Goal: Information Seeking & Learning: Learn about a topic

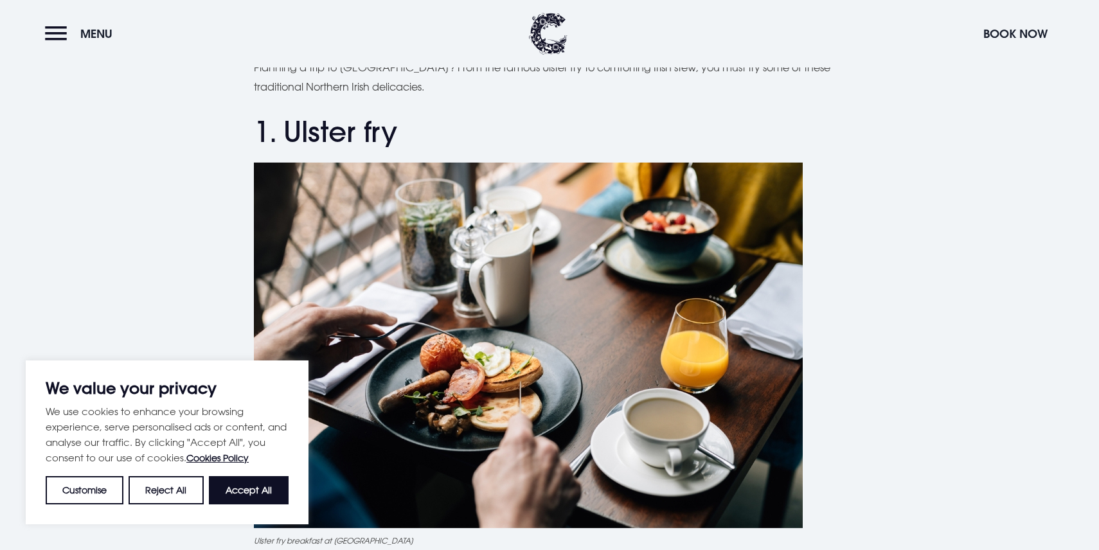
scroll to position [451, 0]
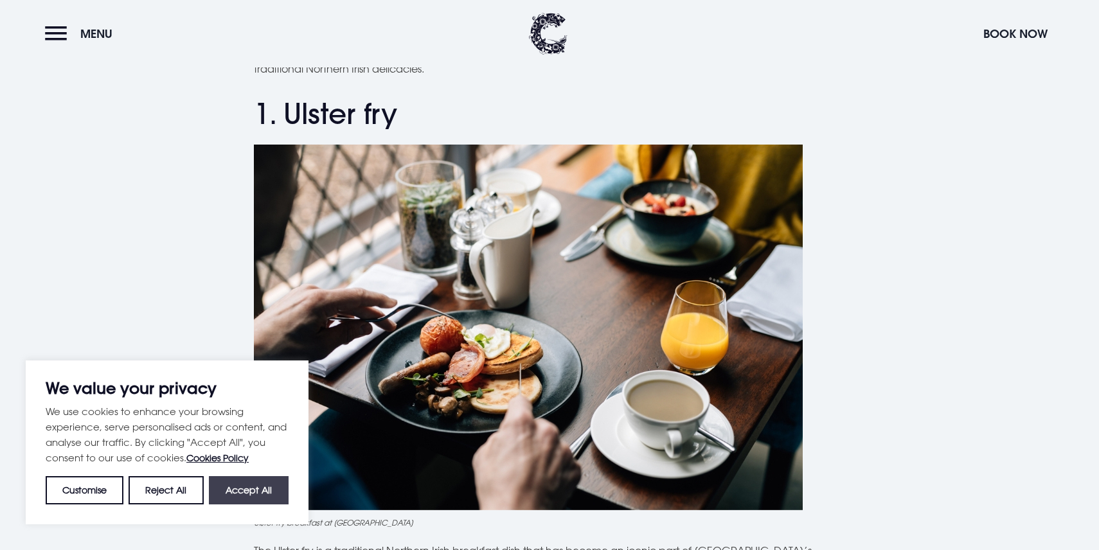
click at [278, 485] on button "Accept All" at bounding box center [249, 490] width 80 height 28
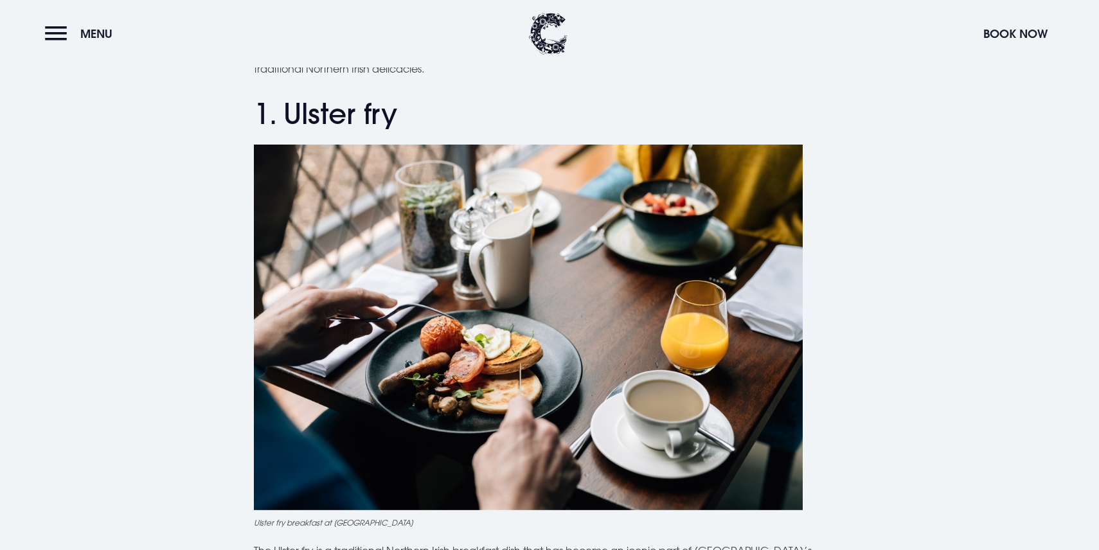
checkbox input "true"
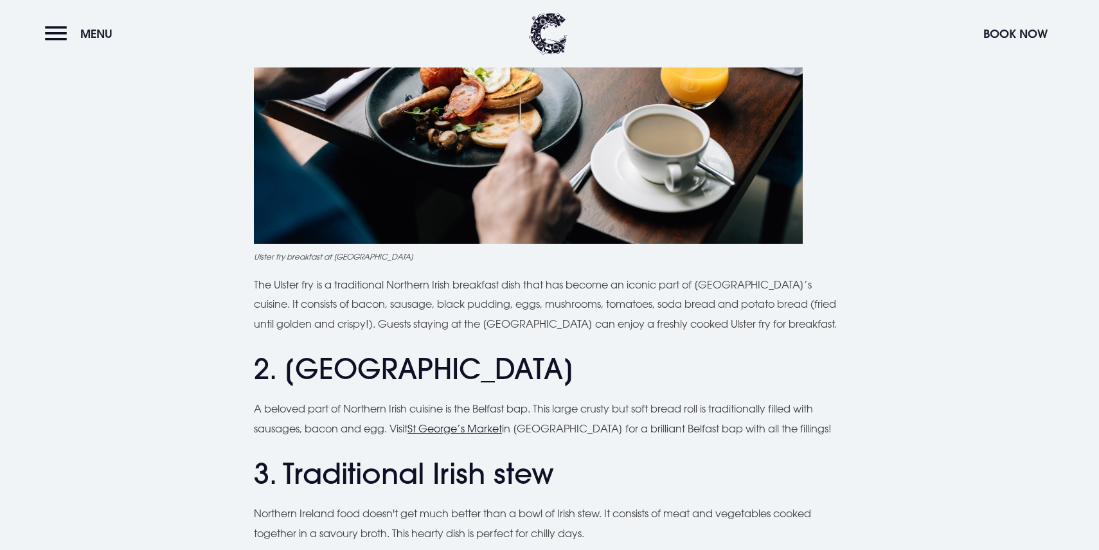
scroll to position [810, 0]
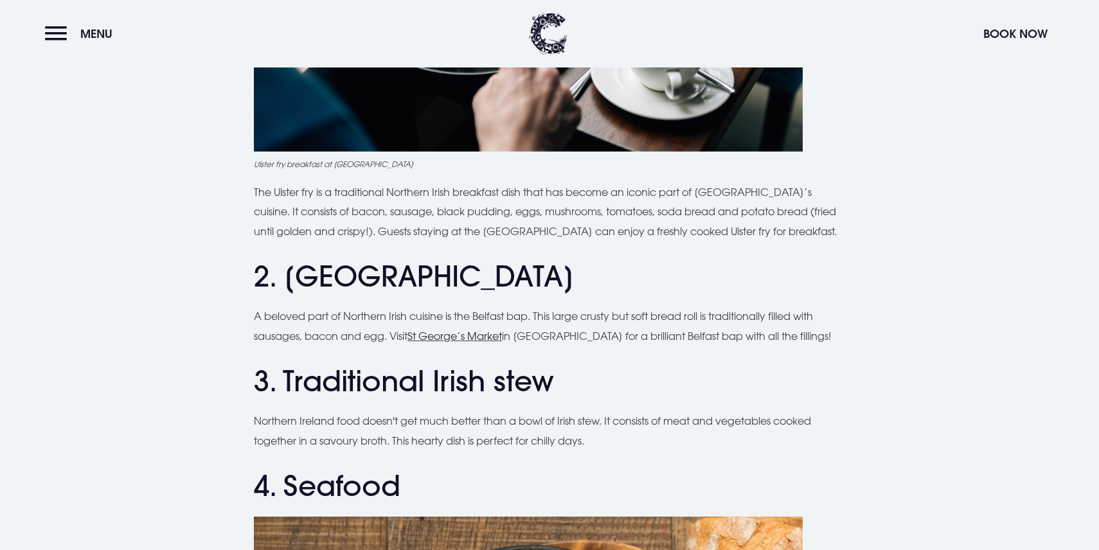
click at [409, 211] on p "The Ulster fry is a traditional Northern Irish breakfast dish that has become a…" at bounding box center [549, 211] width 591 height 58
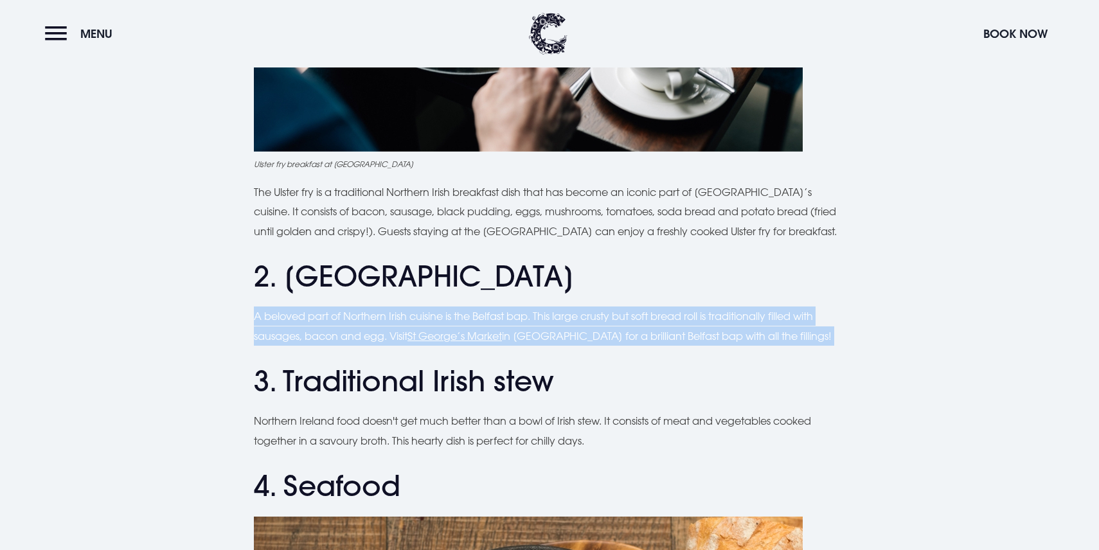
click at [378, 278] on h2 "2. Belfast bap" at bounding box center [549, 277] width 591 height 34
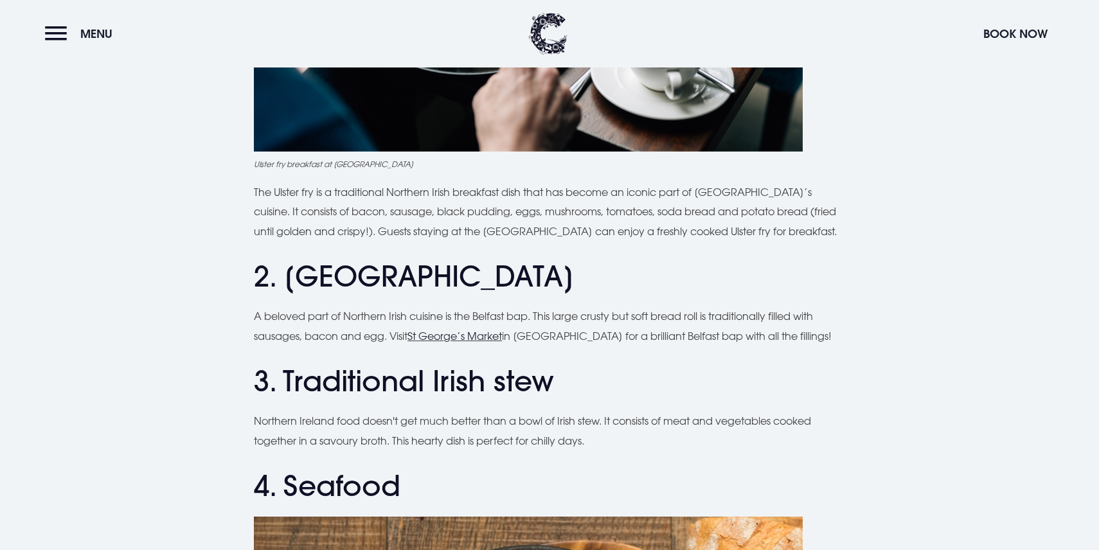
click at [378, 278] on h2 "2. Belfast bap" at bounding box center [549, 277] width 591 height 34
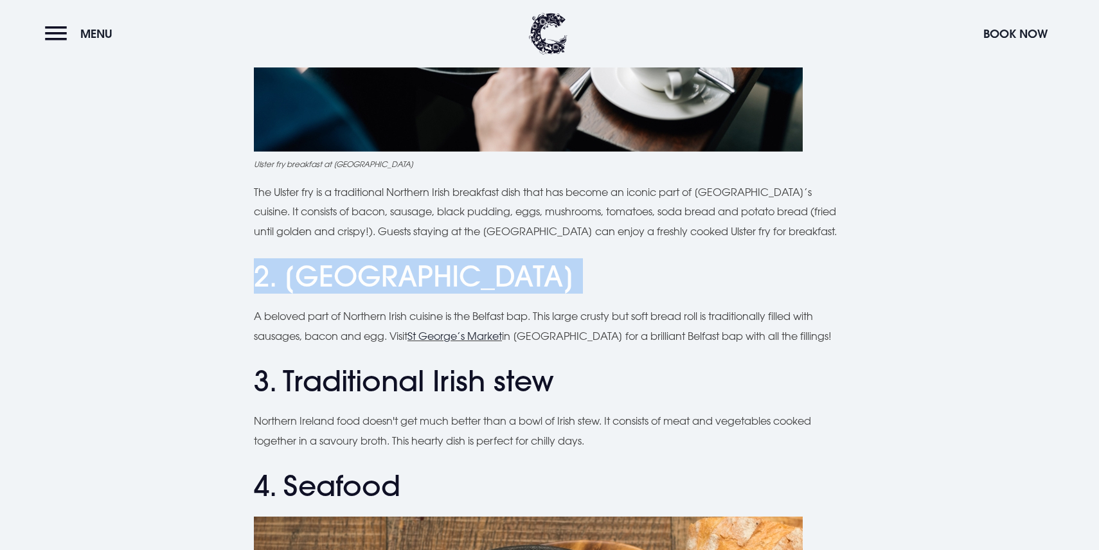
click at [360, 315] on p "A beloved part of Northern Irish cuisine is the Belfast bap. This large crusty …" at bounding box center [549, 326] width 591 height 39
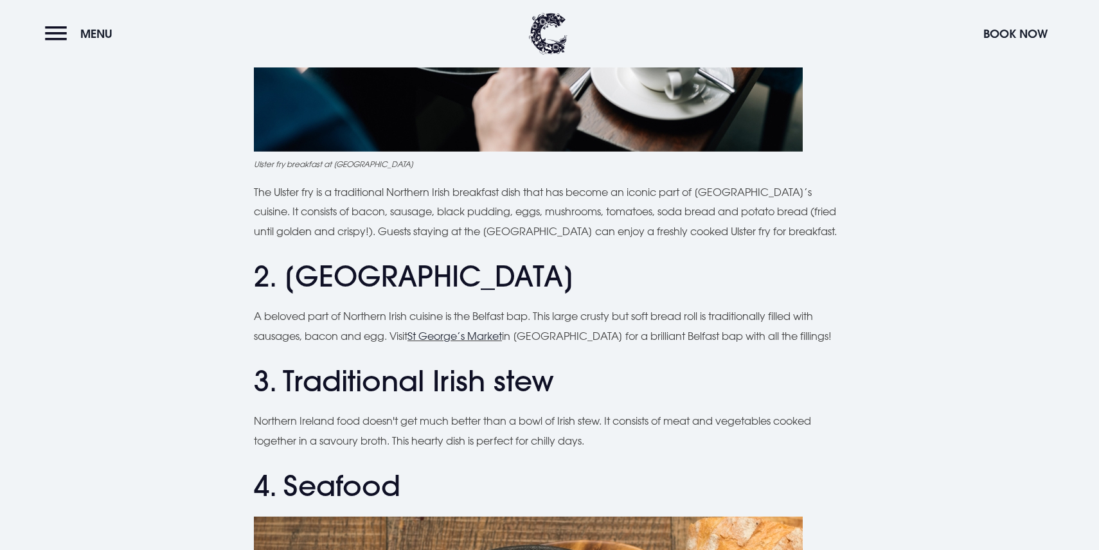
click at [360, 315] on p "A beloved part of Northern Irish cuisine is the Belfast bap. This large crusty …" at bounding box center [549, 326] width 591 height 39
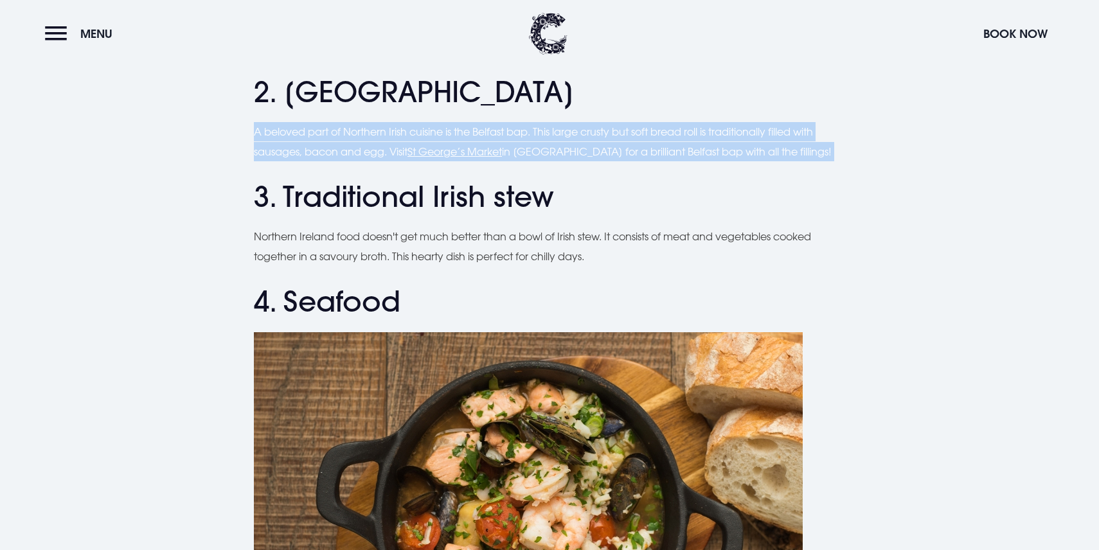
scroll to position [999, 0]
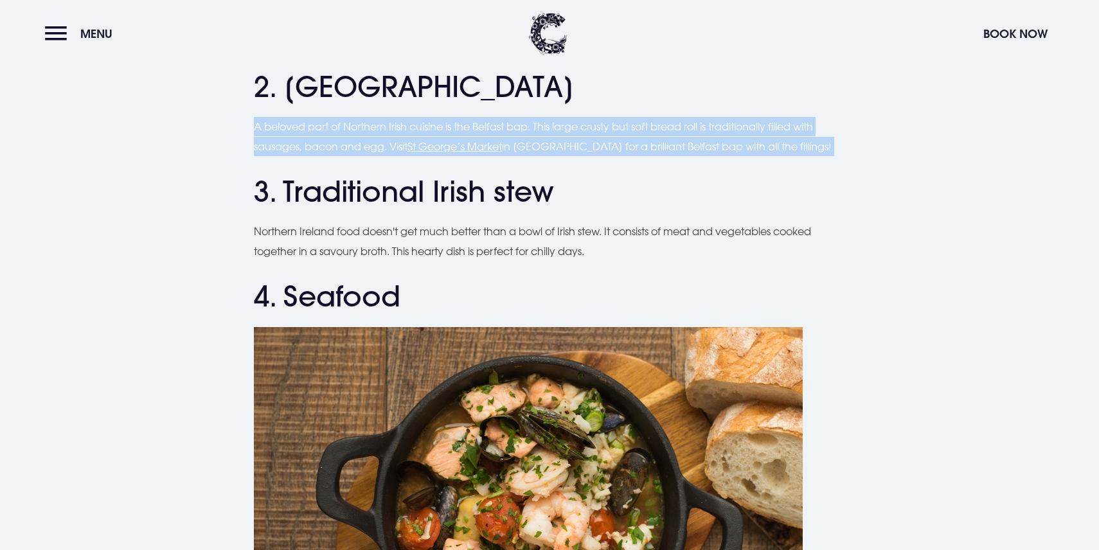
click at [389, 231] on p "Northern Ireland food doesn't get much better than a bowl of Irish stew. It con…" at bounding box center [549, 241] width 591 height 39
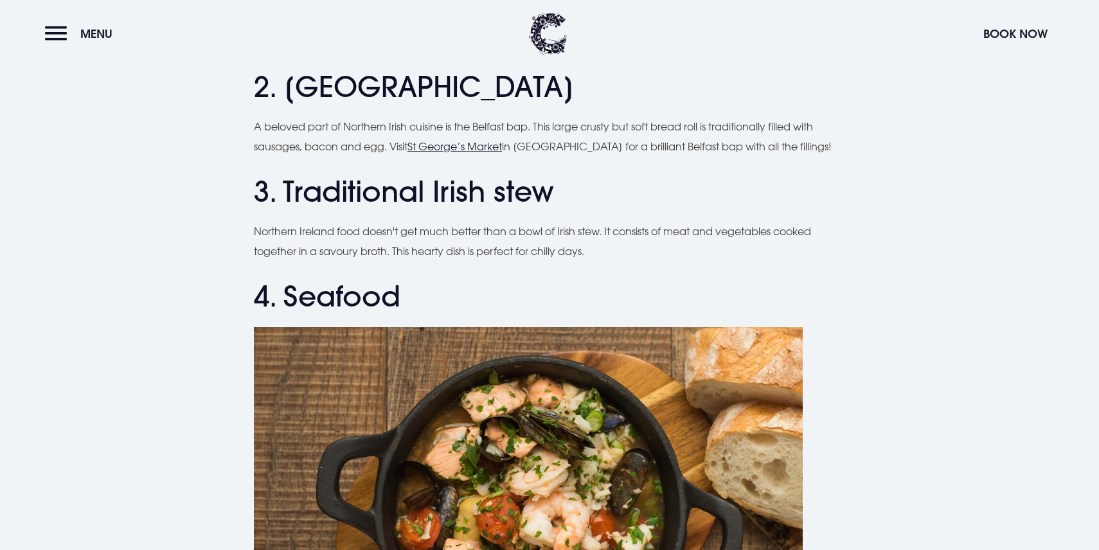
click at [389, 231] on p "Northern Ireland food doesn't get much better than a bowl of Irish stew. It con…" at bounding box center [549, 241] width 591 height 39
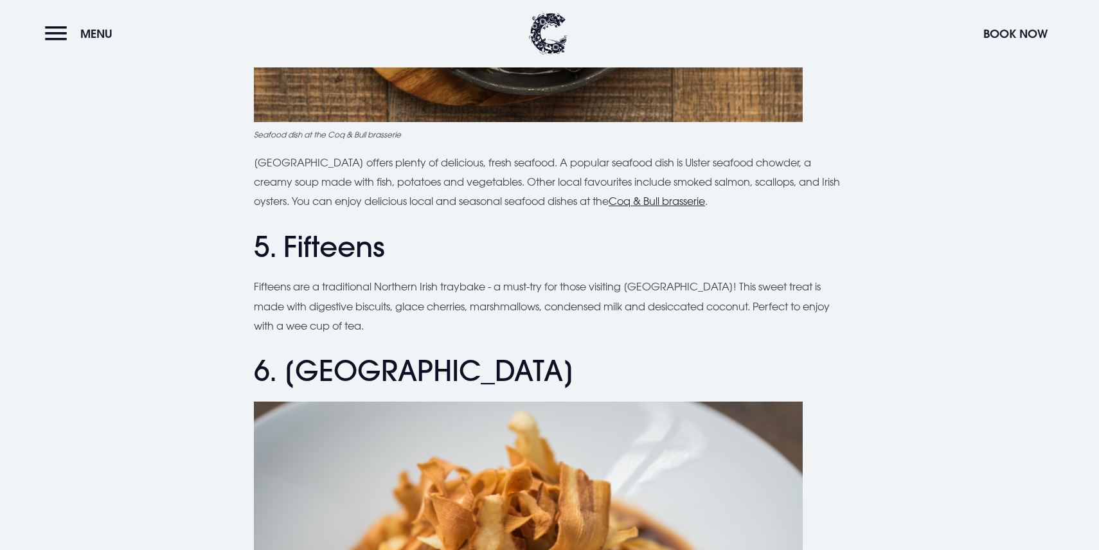
scroll to position [1564, 0]
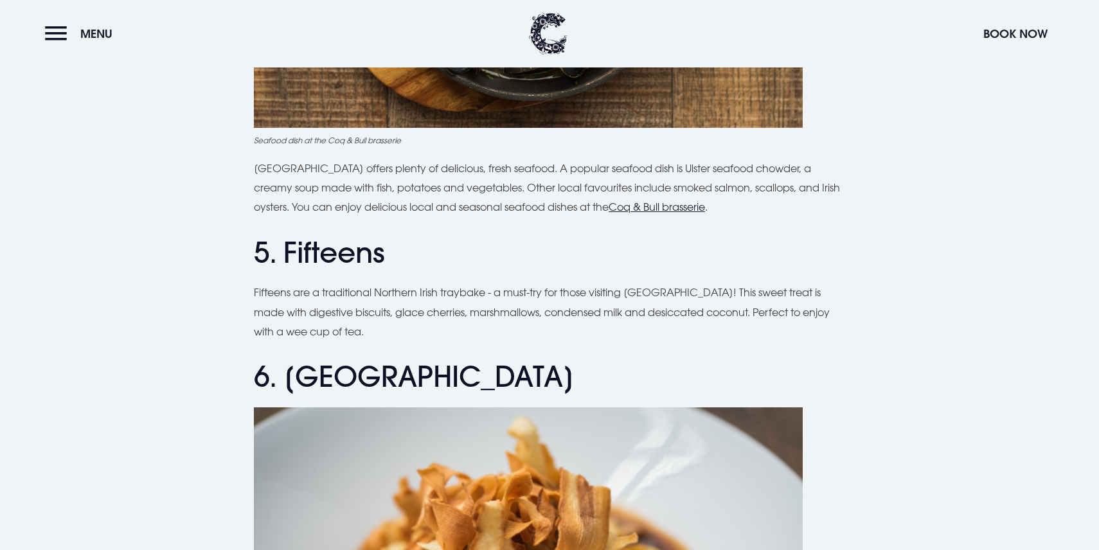
click at [375, 305] on p "Fifteens are a traditional Northern Irish traybake - a must-try for those visit…" at bounding box center [549, 312] width 591 height 58
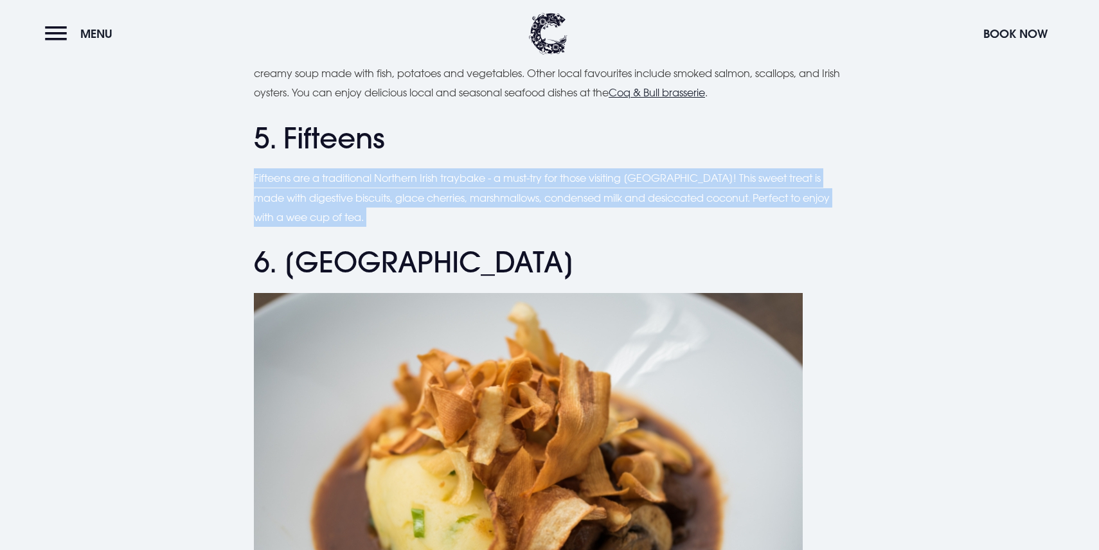
scroll to position [1680, 0]
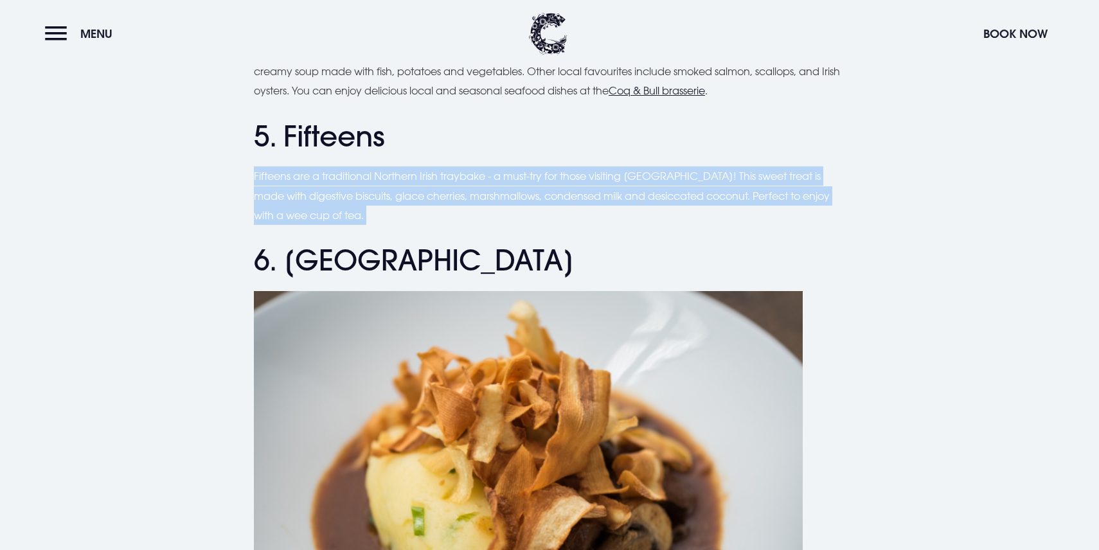
click at [412, 202] on p "Fifteens are a traditional Northern Irish traybake - a must-try for those visit…" at bounding box center [549, 195] width 591 height 58
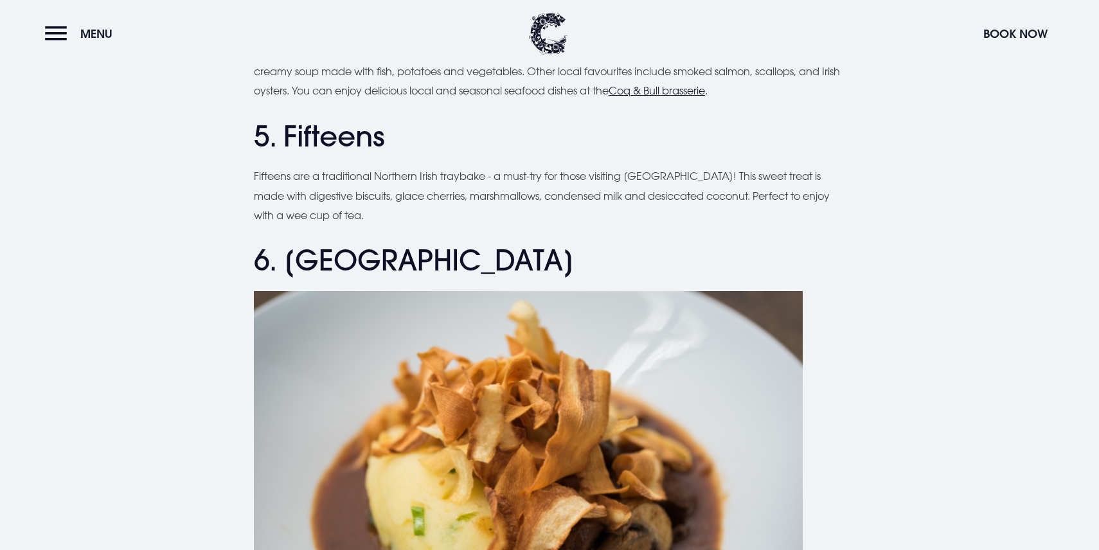
click at [412, 202] on p "Fifteens are a traditional Northern Irish traybake - a must-try for those visit…" at bounding box center [549, 195] width 591 height 58
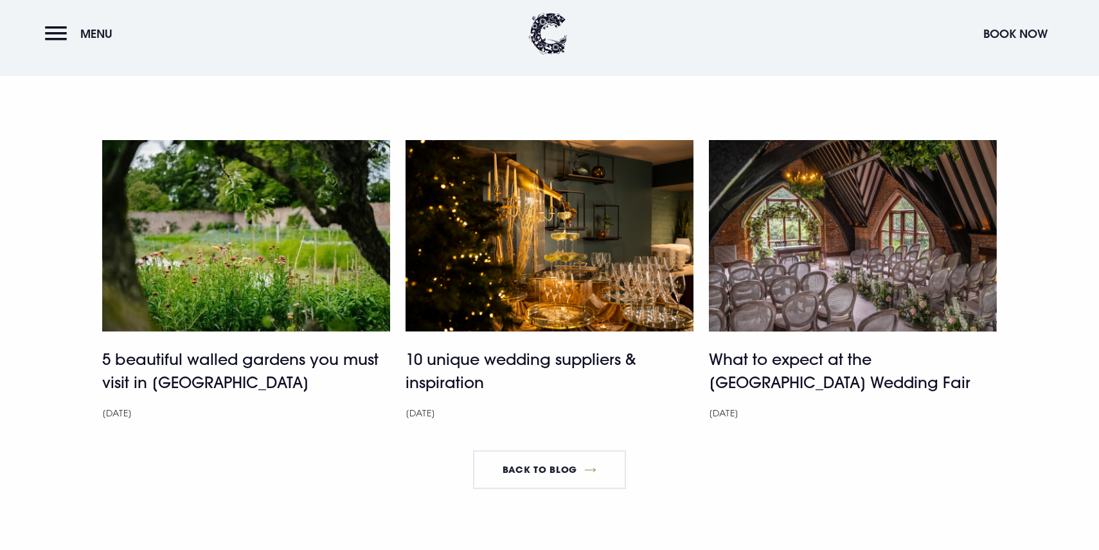
scroll to position [4420, 0]
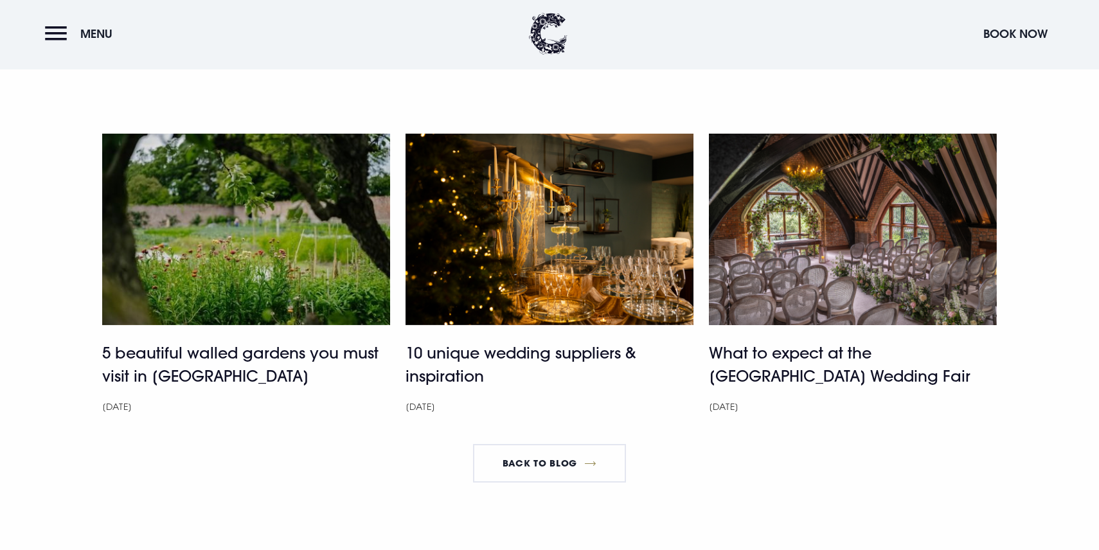
click at [290, 308] on img at bounding box center [246, 229] width 288 height 191
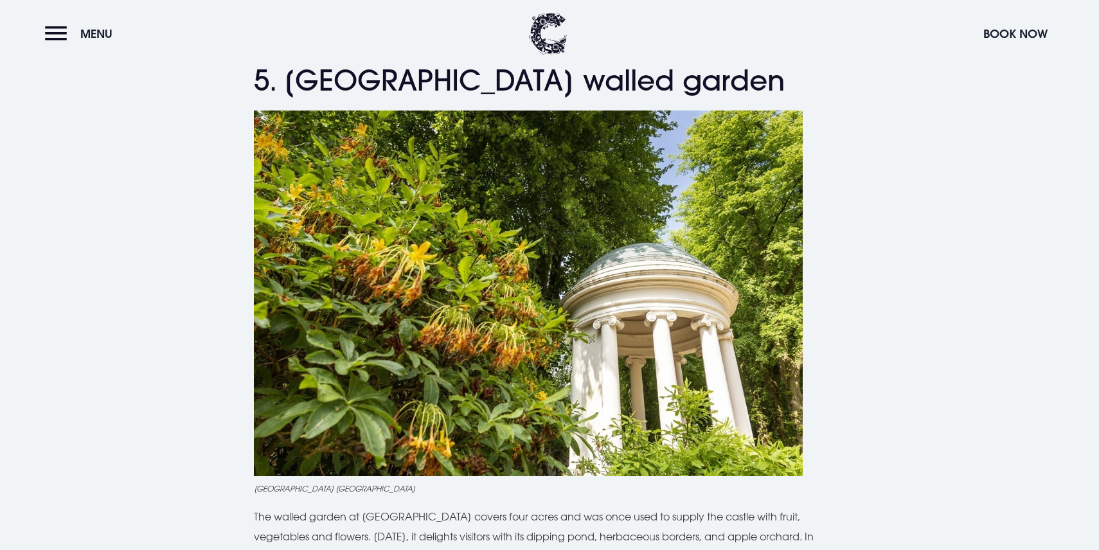
scroll to position [2658, 0]
